Goal: Transaction & Acquisition: Purchase product/service

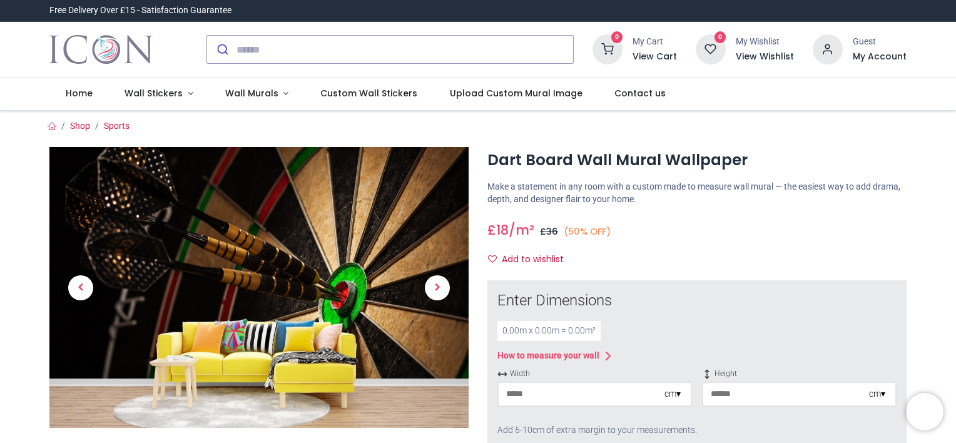
click at [537, 326] on div "0.00 m x 0.00 m = 0.00 m²" at bounding box center [548, 331] width 103 height 20
click at [523, 331] on div "0.00 m x 0.00 m = 0.00 m²" at bounding box center [548, 331] width 103 height 20
click at [498, 335] on div "0.00 m x 0.00 m = 0.00 m²" at bounding box center [548, 331] width 103 height 20
drag, startPoint x: 498, startPoint y: 335, endPoint x: 554, endPoint y: 406, distance: 90.9
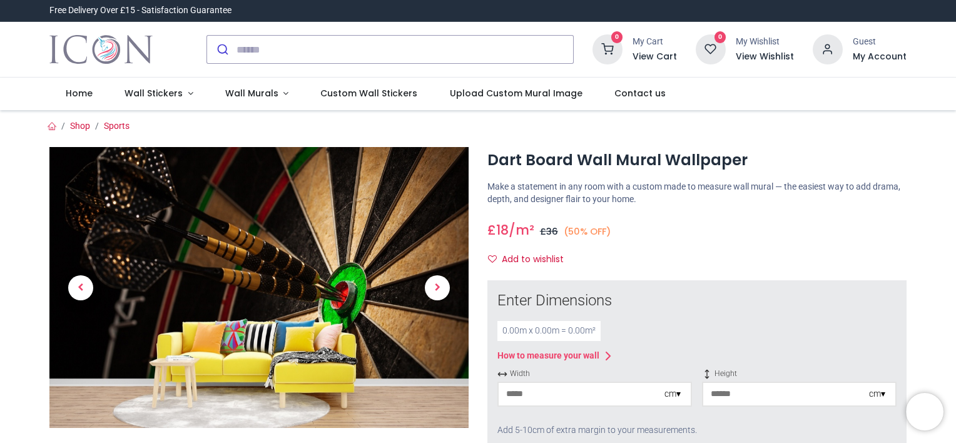
click at [554, 406] on div "Width cm ▾" at bounding box center [594, 392] width 194 height 48
click at [678, 394] on div "cm ▾" at bounding box center [672, 394] width 16 height 13
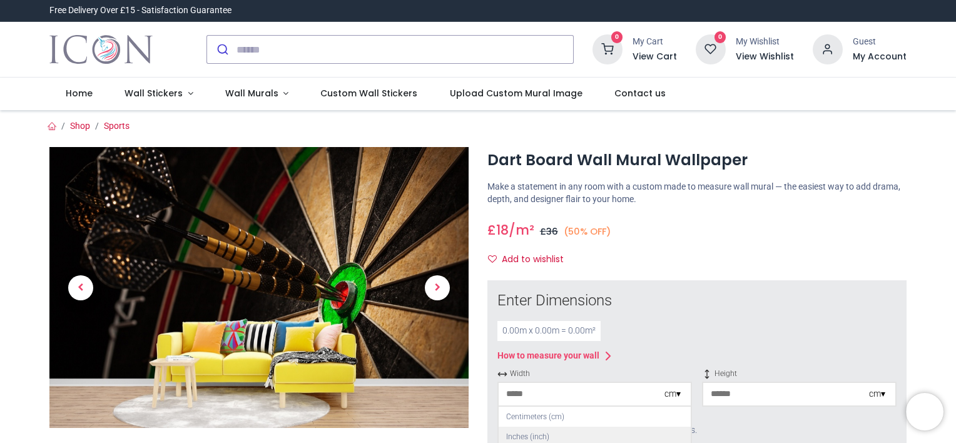
click at [569, 436] on div "Inches (inch)" at bounding box center [594, 437] width 192 height 21
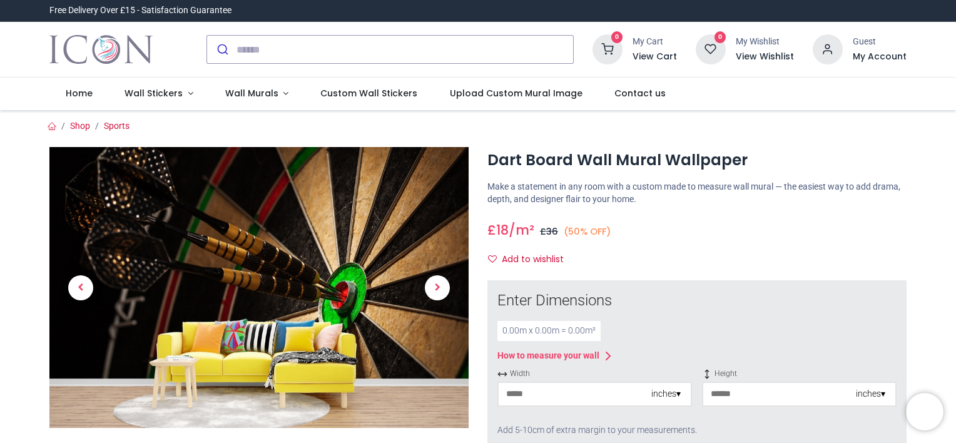
click at [558, 400] on input "number" at bounding box center [574, 394] width 153 height 23
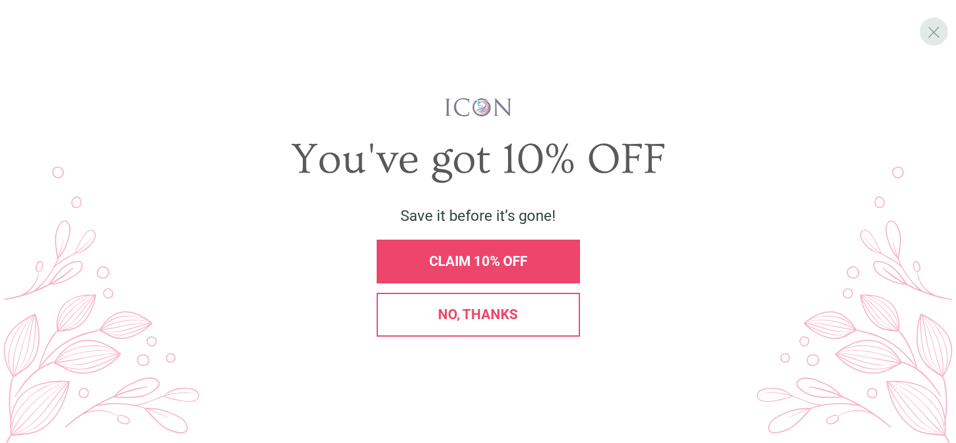
click at [931, 31] on span "X" at bounding box center [933, 32] width 13 height 19
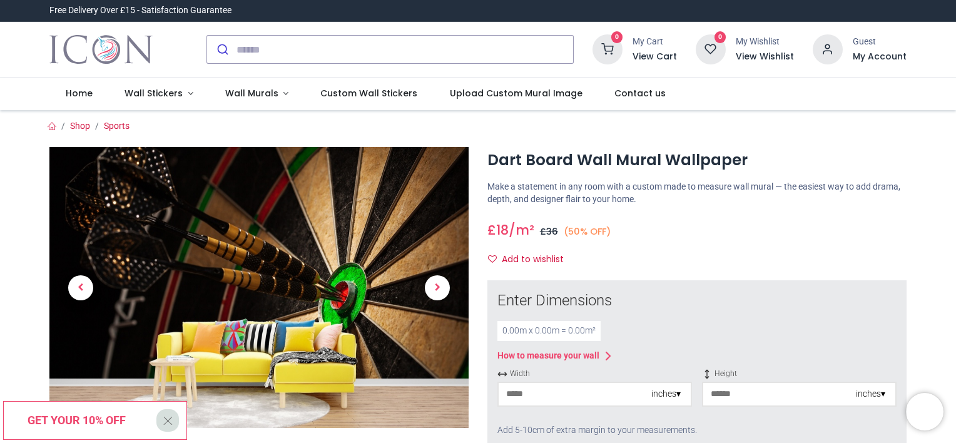
drag, startPoint x: 561, startPoint y: 403, endPoint x: 513, endPoint y: 407, distance: 48.4
click at [513, 407] on div "Width inches ▾" at bounding box center [594, 392] width 194 height 48
click at [515, 392] on input "number" at bounding box center [574, 394] width 153 height 23
type input "*"
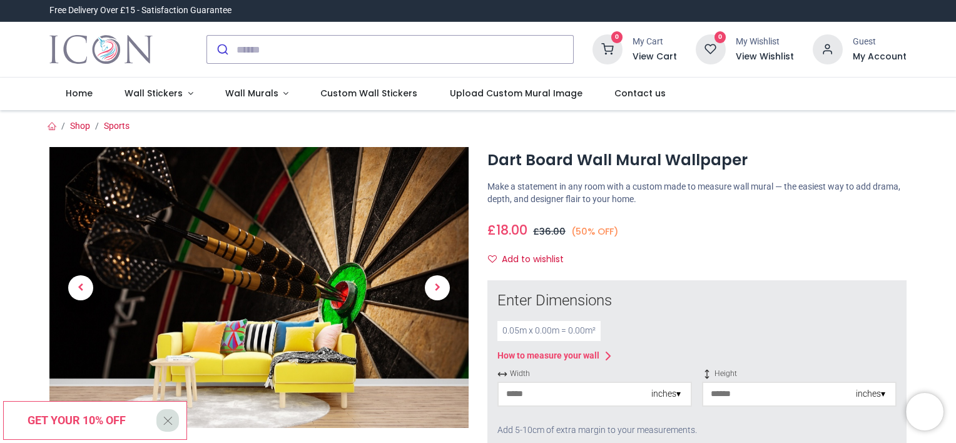
click at [669, 394] on div "inches ▾" at bounding box center [665, 394] width 29 height 13
click at [603, 415] on div "Centimeters (cm)" at bounding box center [594, 416] width 192 height 21
type input "*"
click at [539, 395] on input "*" at bounding box center [581, 394] width 166 height 23
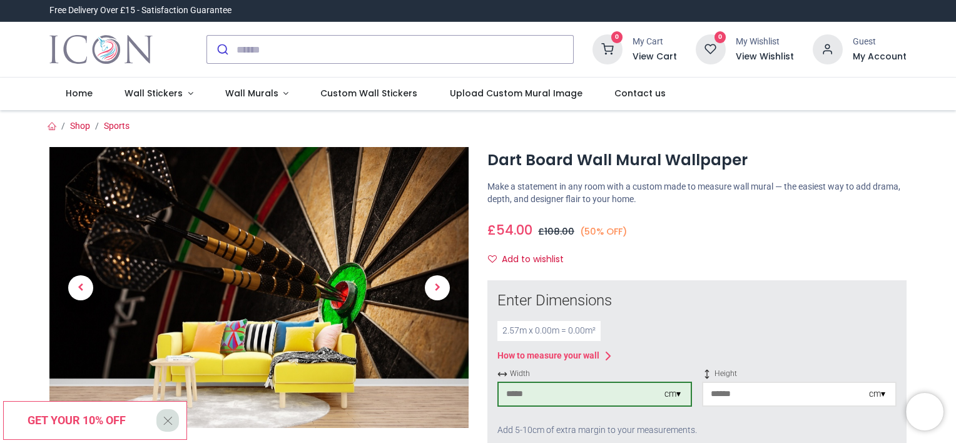
type input "***"
click at [724, 398] on input "number" at bounding box center [786, 394] width 166 height 23
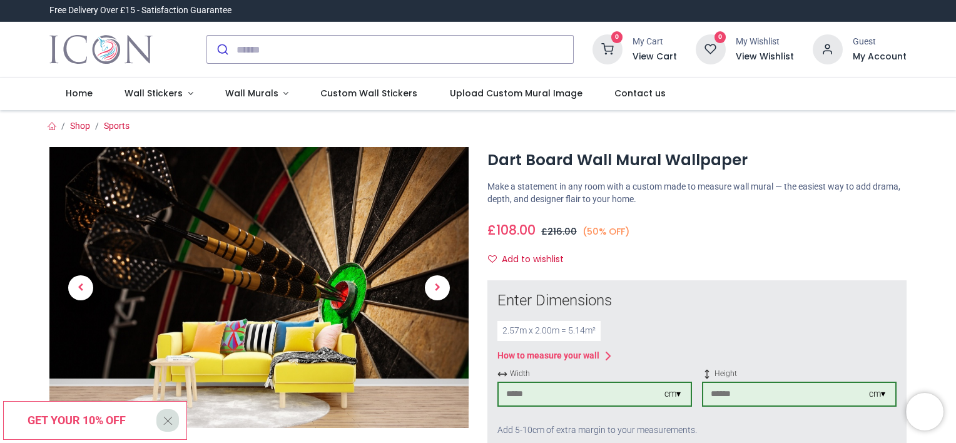
type input "***"
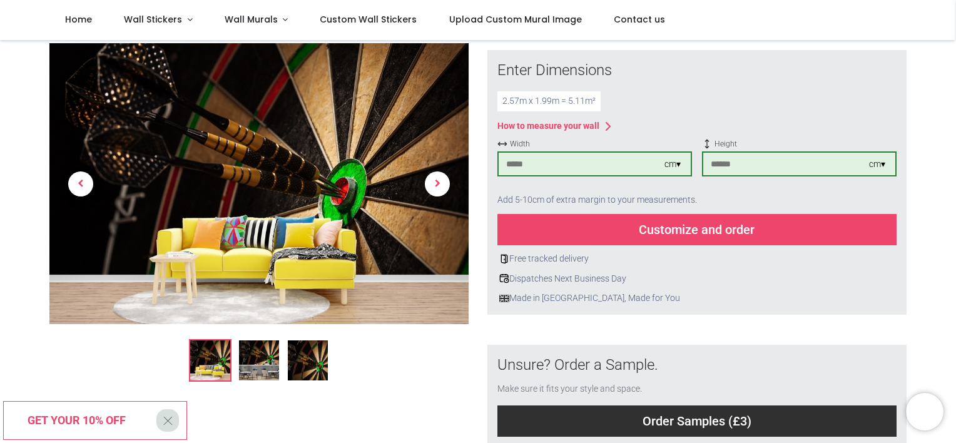
scroll to position [161, 0]
